Goal: Find specific page/section: Find specific page/section

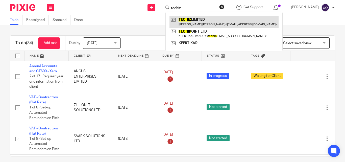
type input "techiz"
click at [200, 21] on link at bounding box center [223, 22] width 109 height 12
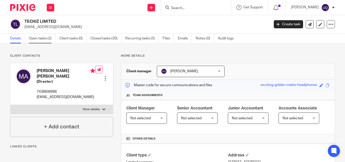
click at [42, 39] on link "Open tasks (2)" at bounding box center [42, 39] width 27 height 10
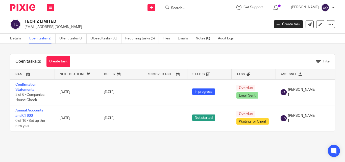
click at [10, 39] on div "Details Open tasks (2) Client tasks (0) Closed tasks (30) Recurring tasks (5) F…" at bounding box center [123, 39] width 246 height 10
click at [14, 37] on link "Details" at bounding box center [17, 39] width 15 height 10
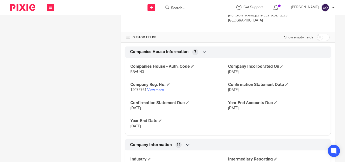
scroll to position [177, 0]
